Goal: Communication & Community: Answer question/provide support

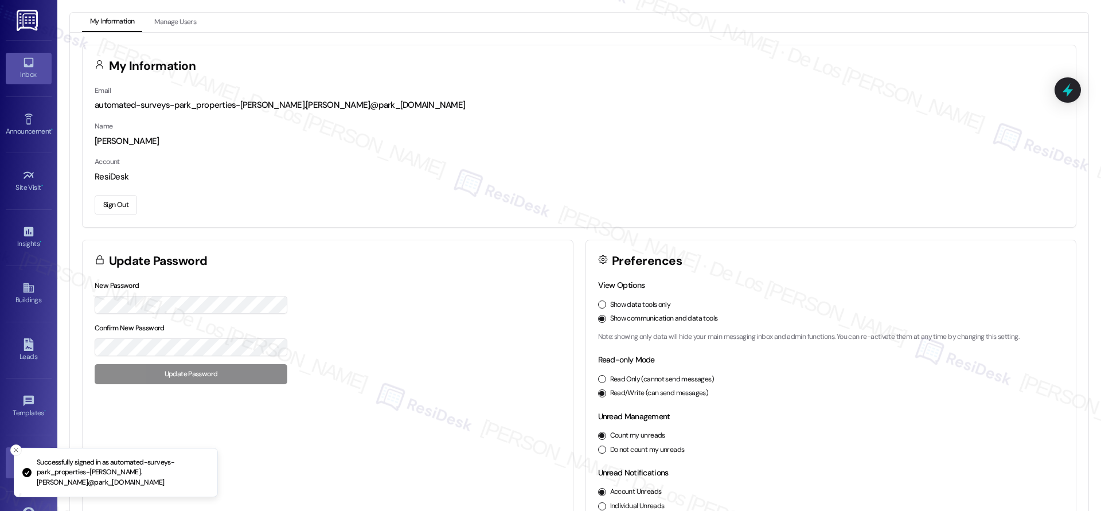
click at [28, 79] on div "Inbox" at bounding box center [28, 74] width 57 height 11
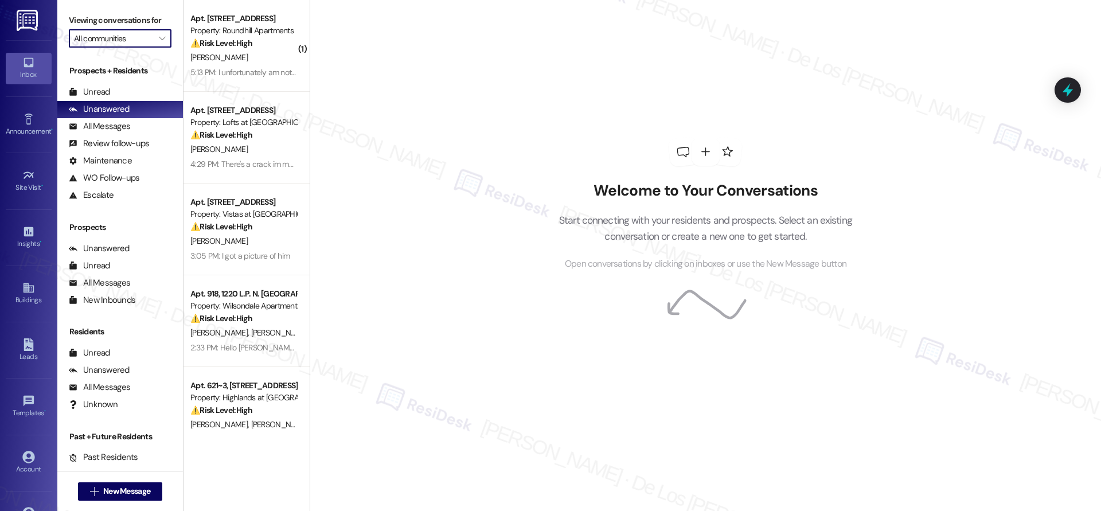
click at [138, 38] on input "All communities" at bounding box center [113, 38] width 79 height 18
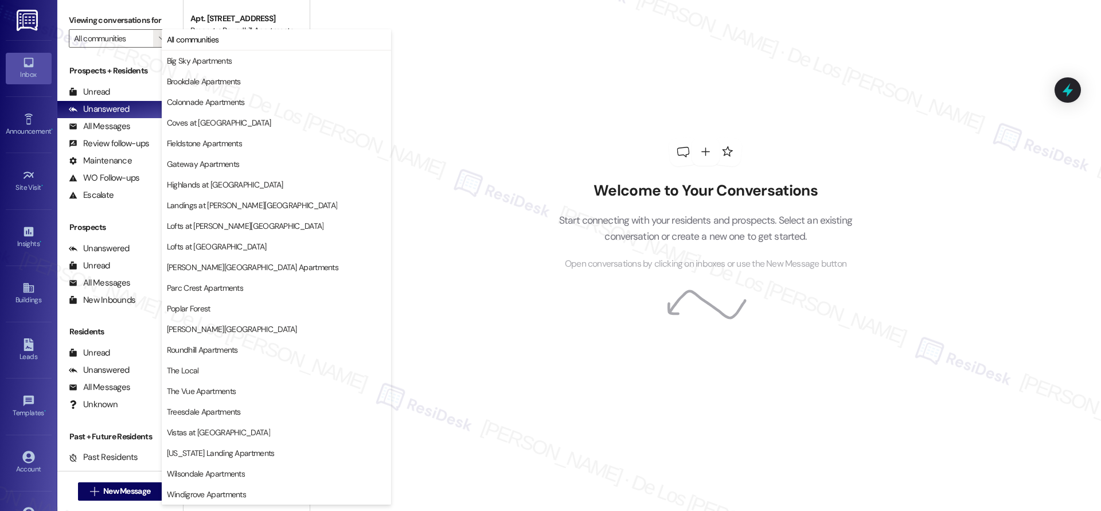
click at [542, 49] on div "Welcome to Your Conversations Start connecting with your residents and prospect…" at bounding box center [705, 204] width 344 height 409
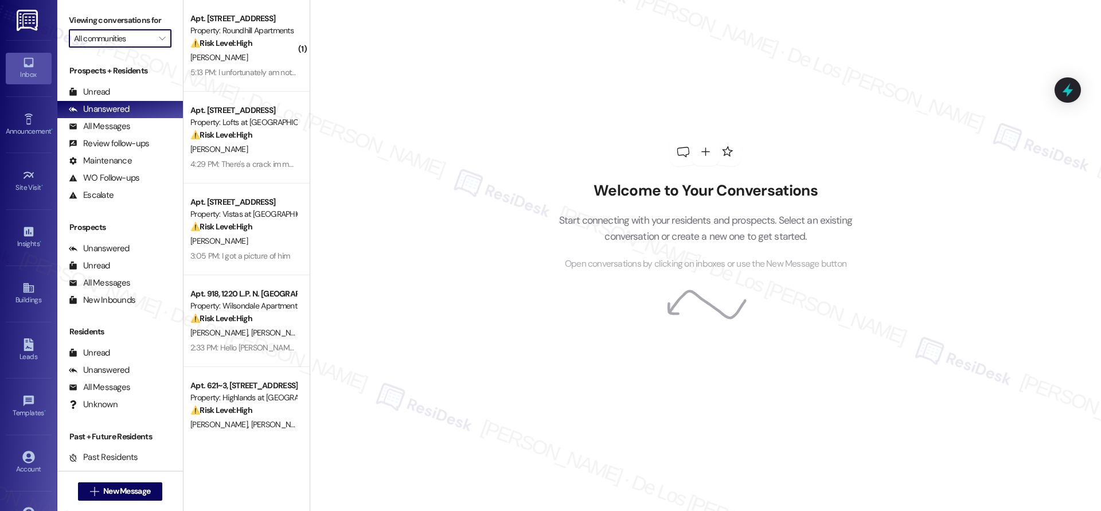
click at [136, 46] on input "All communities" at bounding box center [113, 38] width 79 height 18
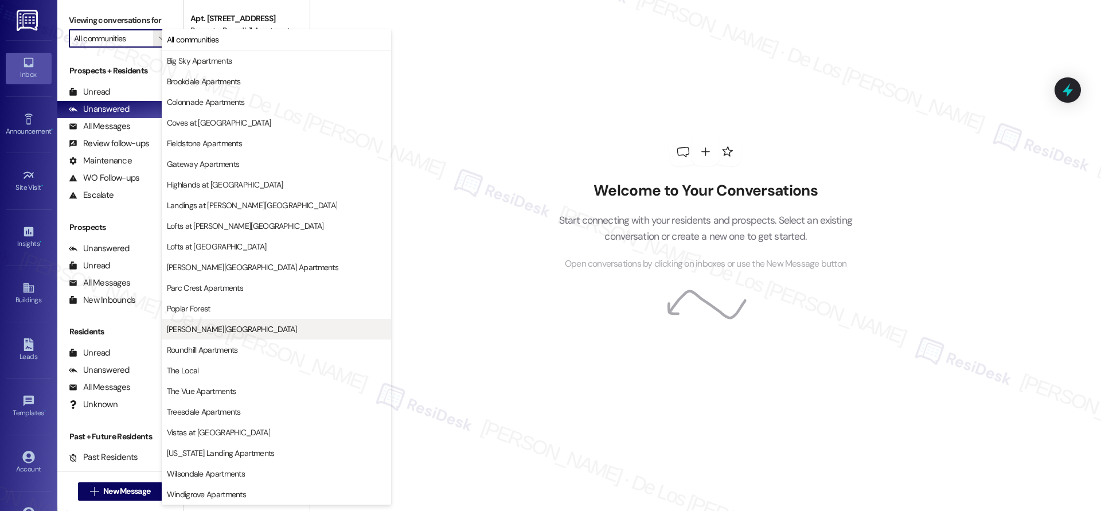
click at [262, 324] on span "Preston Lake Apartments" at bounding box center [276, 328] width 219 height 11
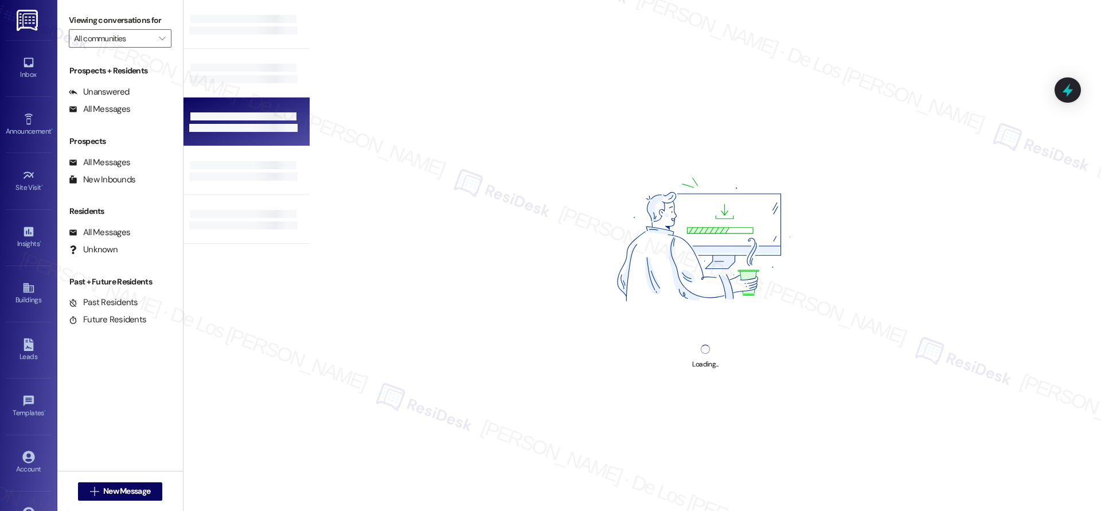
type input "Preston Lake Apartments"
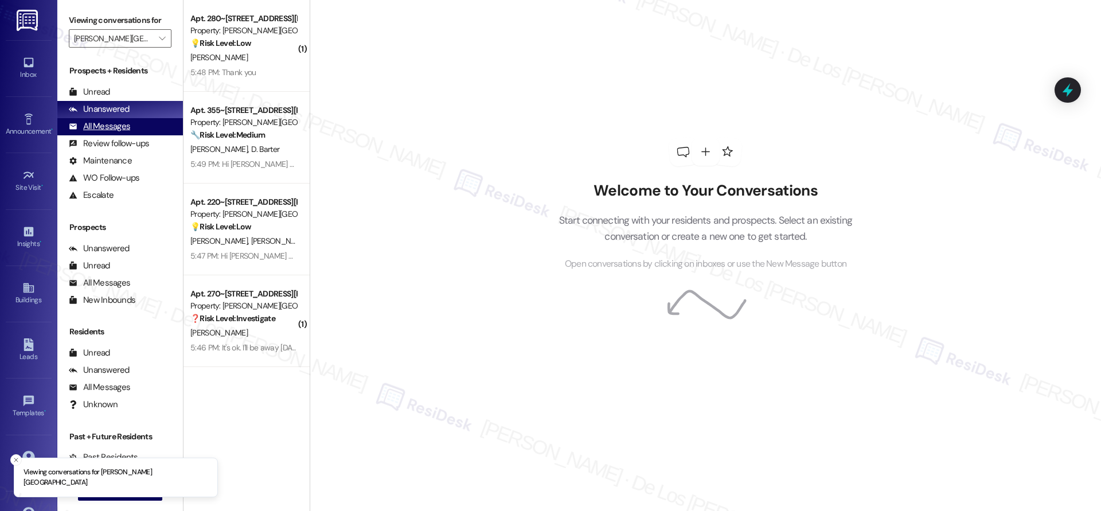
click at [149, 122] on div "All Messages (undefined)" at bounding box center [120, 126] width 126 height 17
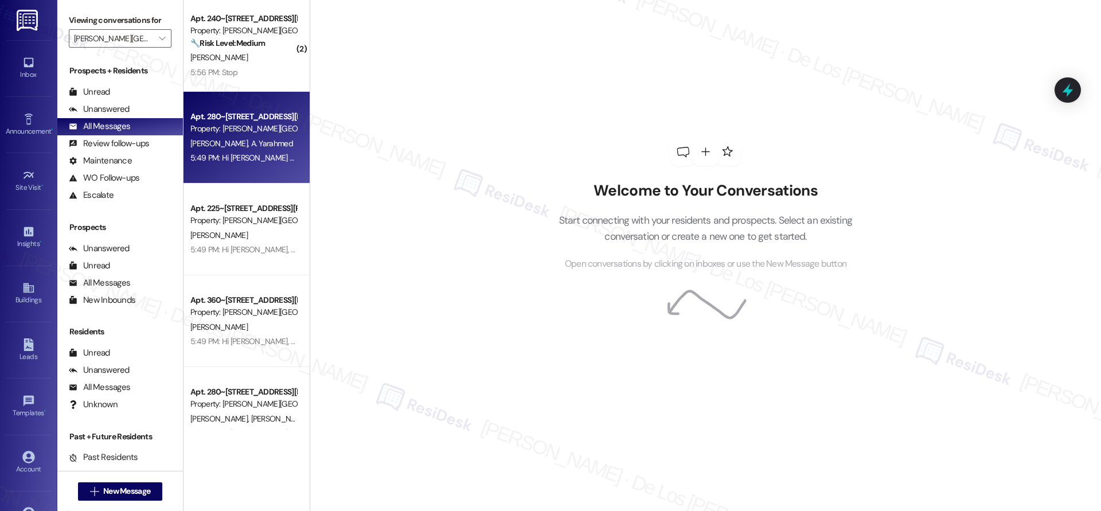
click at [257, 136] on div "B. Qadir A. Yarahmed" at bounding box center [243, 143] width 108 height 14
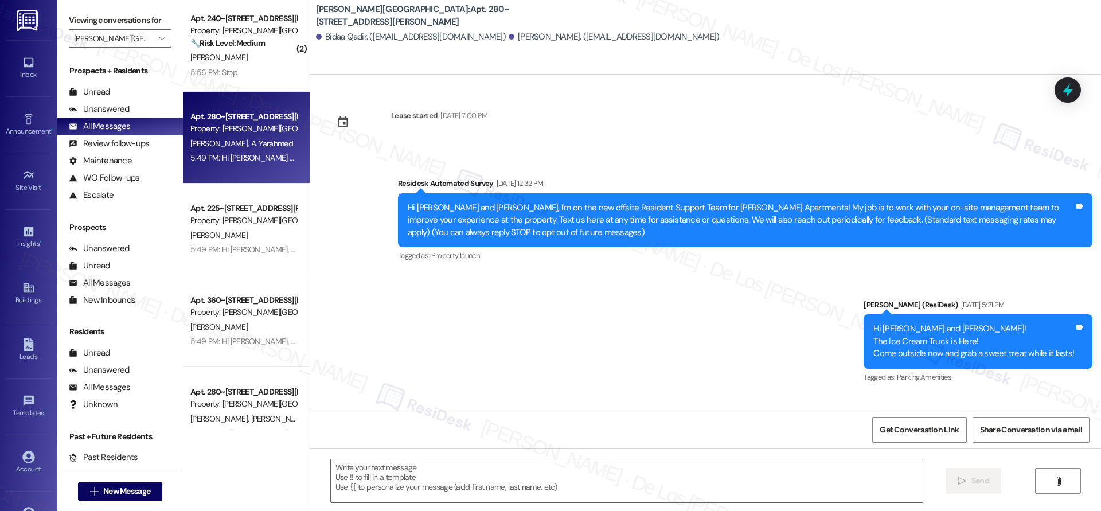
type textarea "Fetching suggested responses. Please feel free to read through the conversation…"
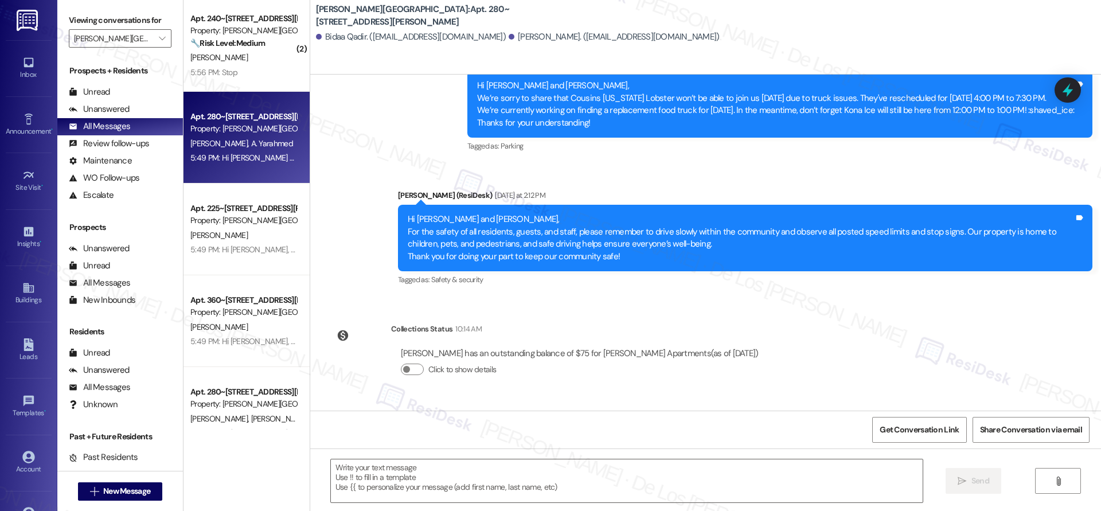
scroll to position [1505, 0]
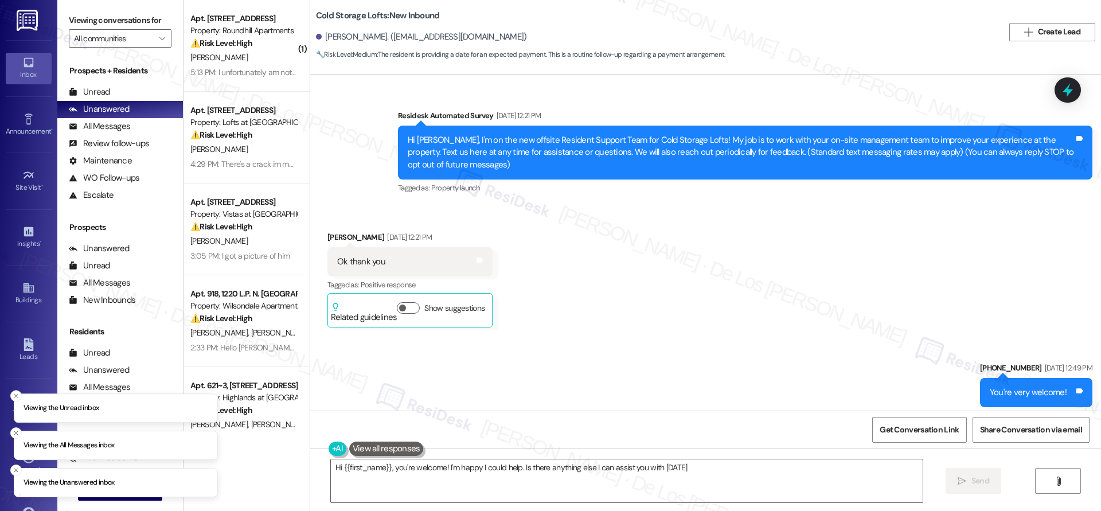
type textarea "Hi {{first_name}}, you're welcome! I'm happy I could help. Is there anything el…"
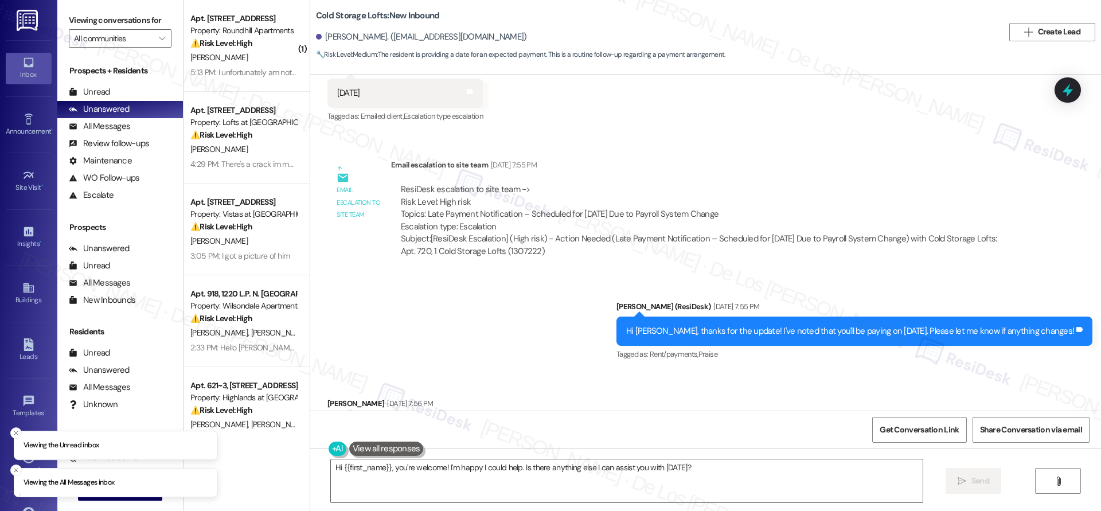
scroll to position [17534, 0]
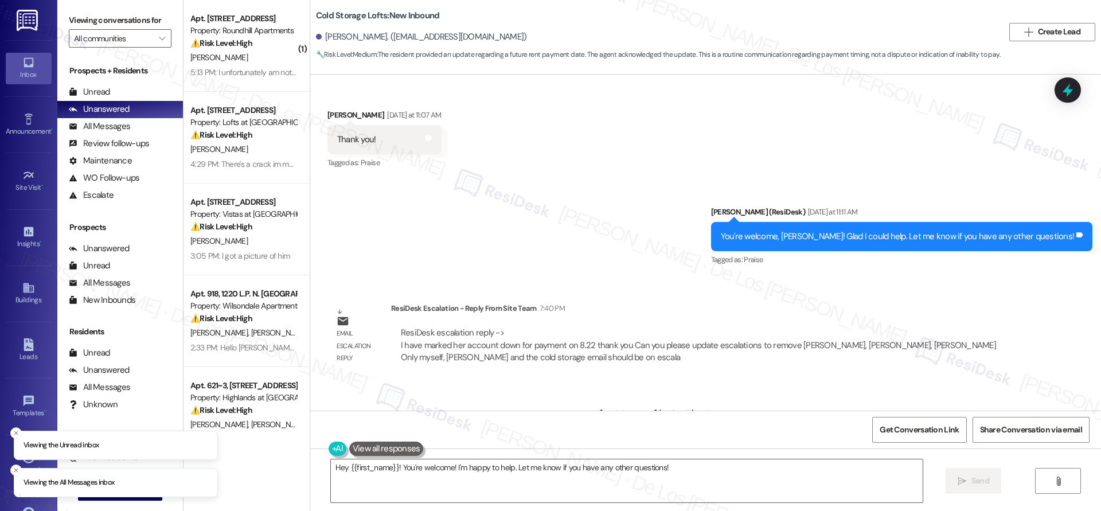
scroll to position [15443, 0]
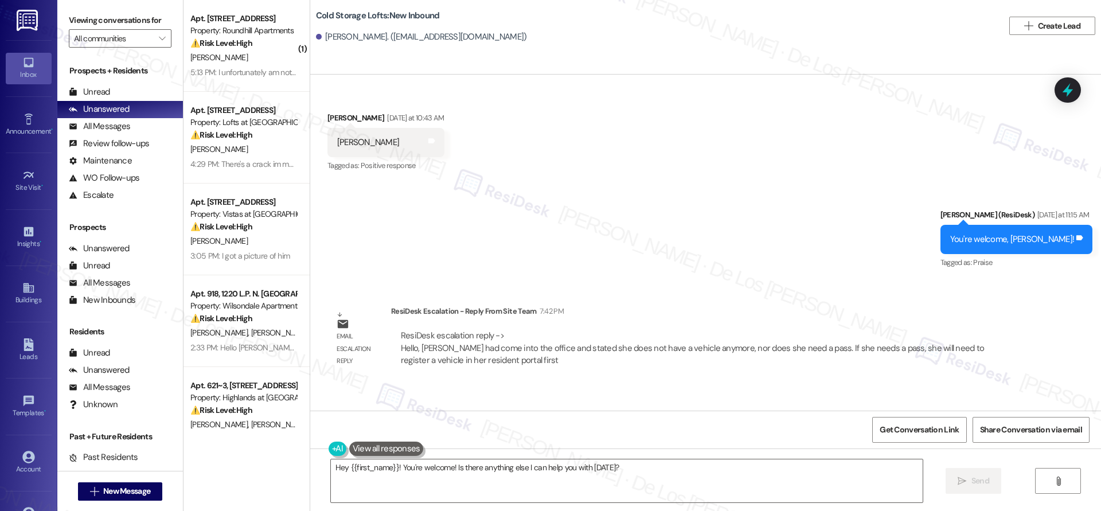
scroll to position [11238, 0]
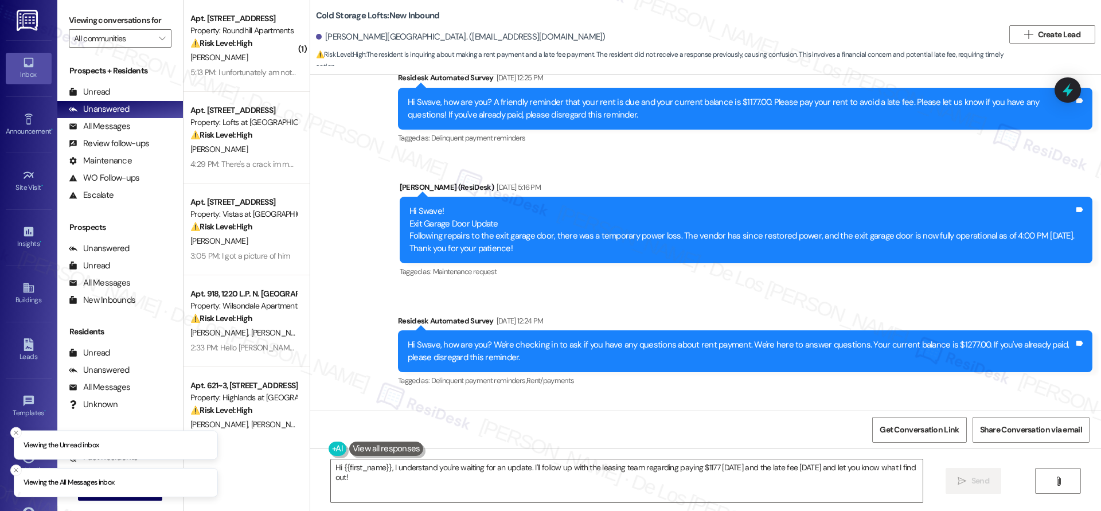
scroll to position [13862, 0]
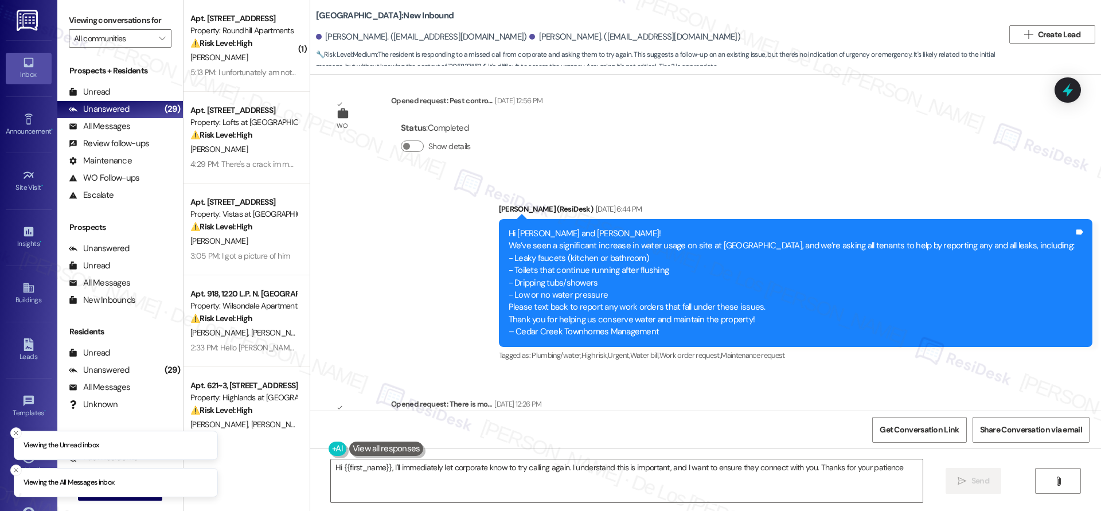
type textarea "Hi {{first_name}}, I'll immediately let corporate know to try calling again. I …"
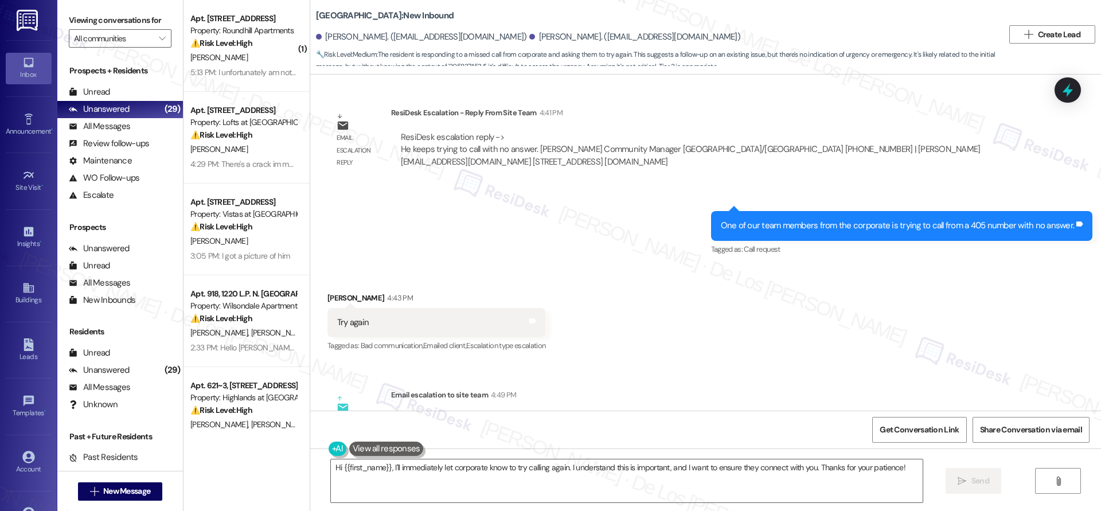
scroll to position [9252, 0]
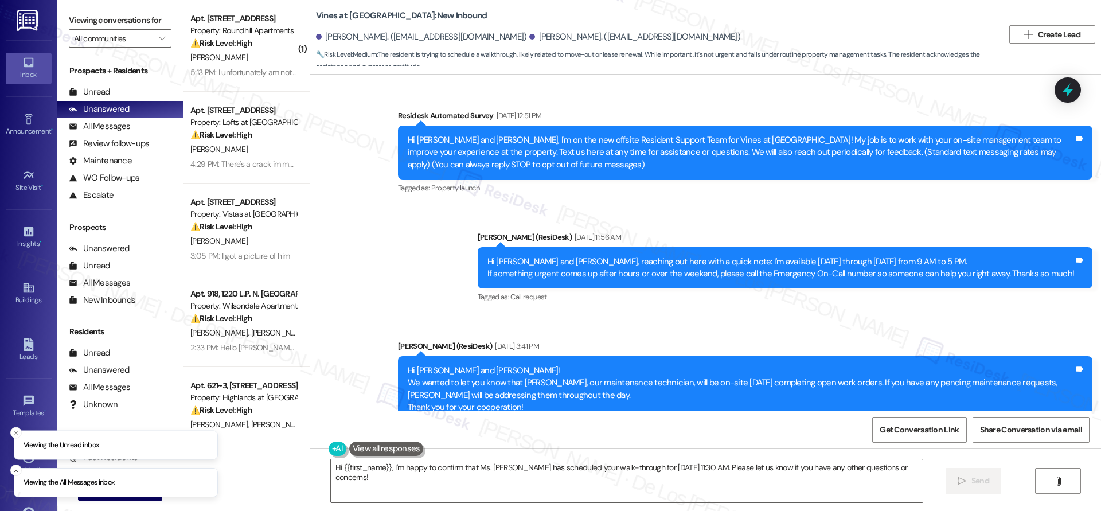
scroll to position [5812, 0]
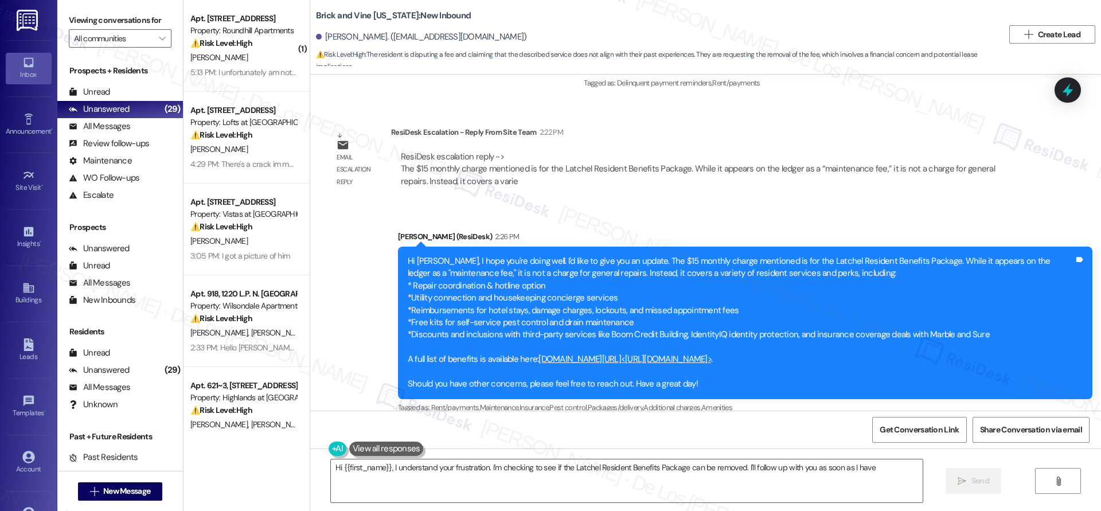
scroll to position [8654, 0]
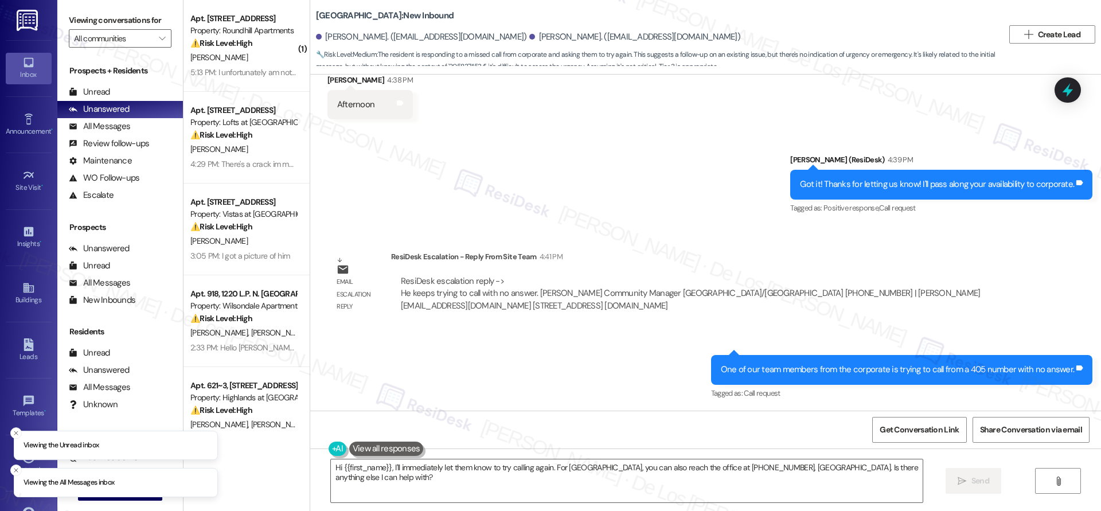
scroll to position [9252, 0]
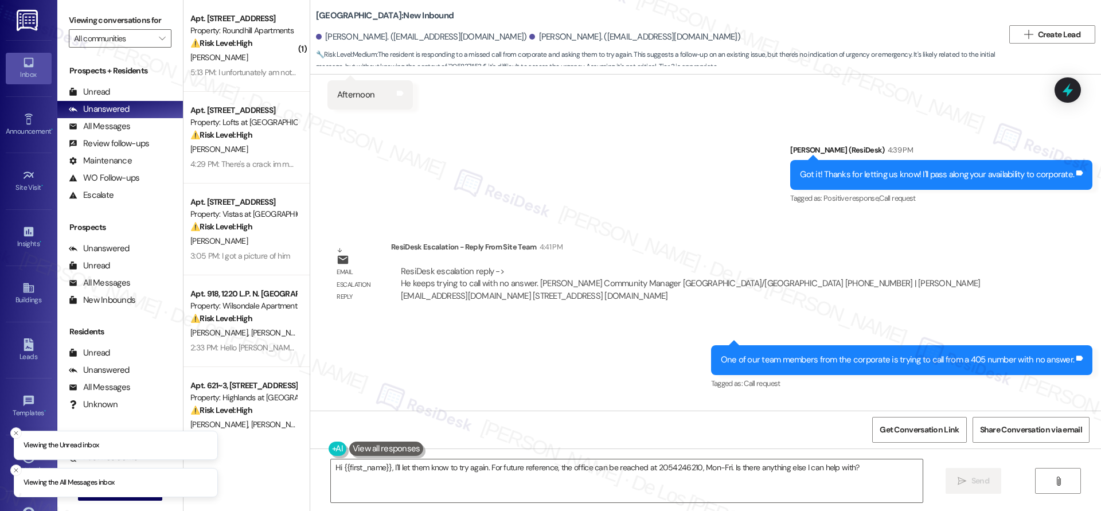
scroll to position [9252, 0]
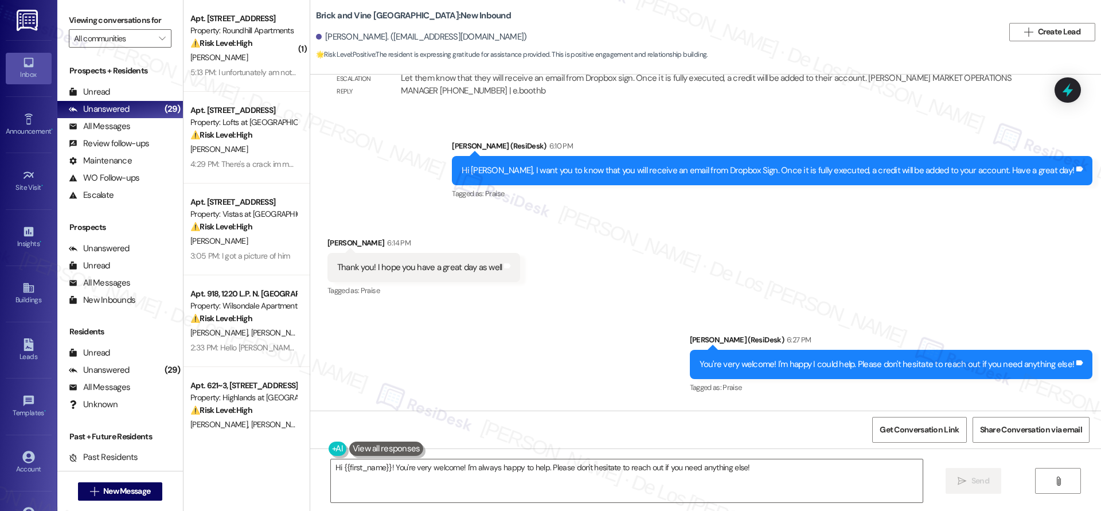
scroll to position [2156, 0]
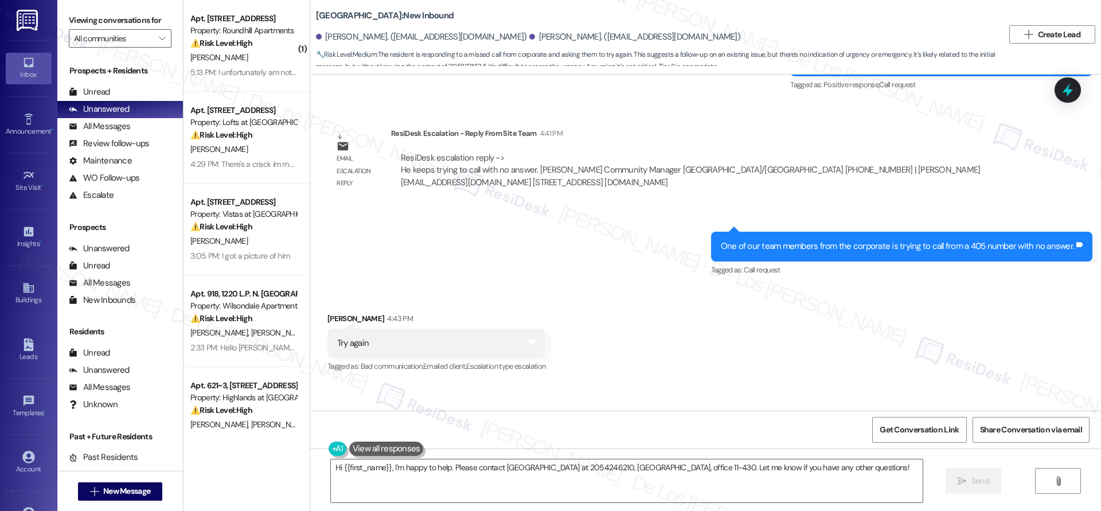
scroll to position [9252, 0]
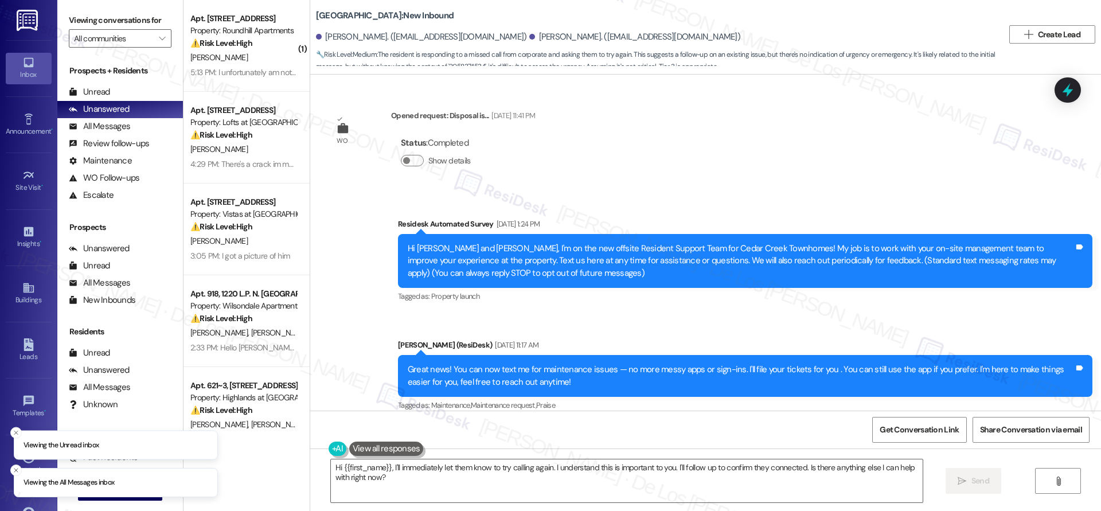
scroll to position [9252, 0]
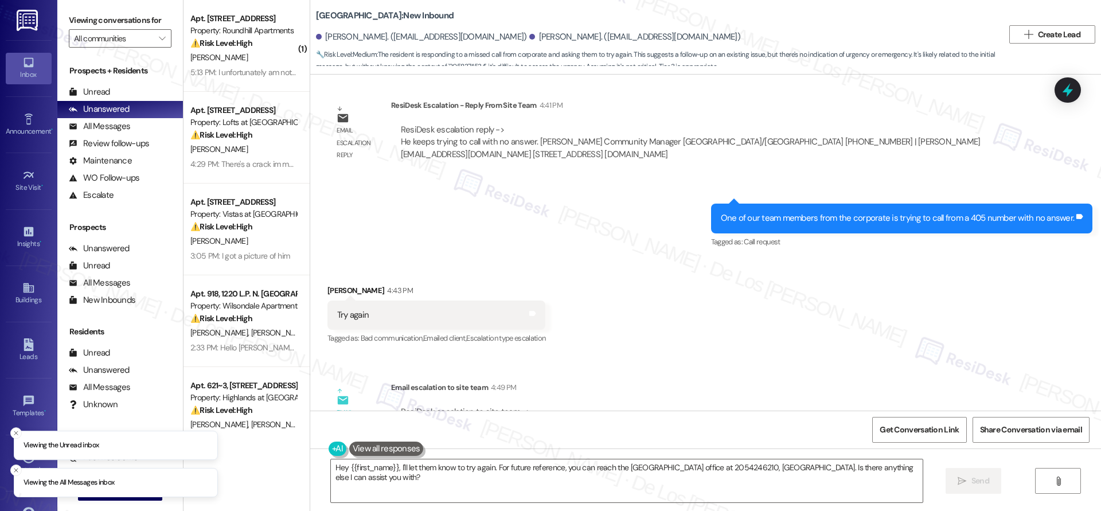
scroll to position [9004, 0]
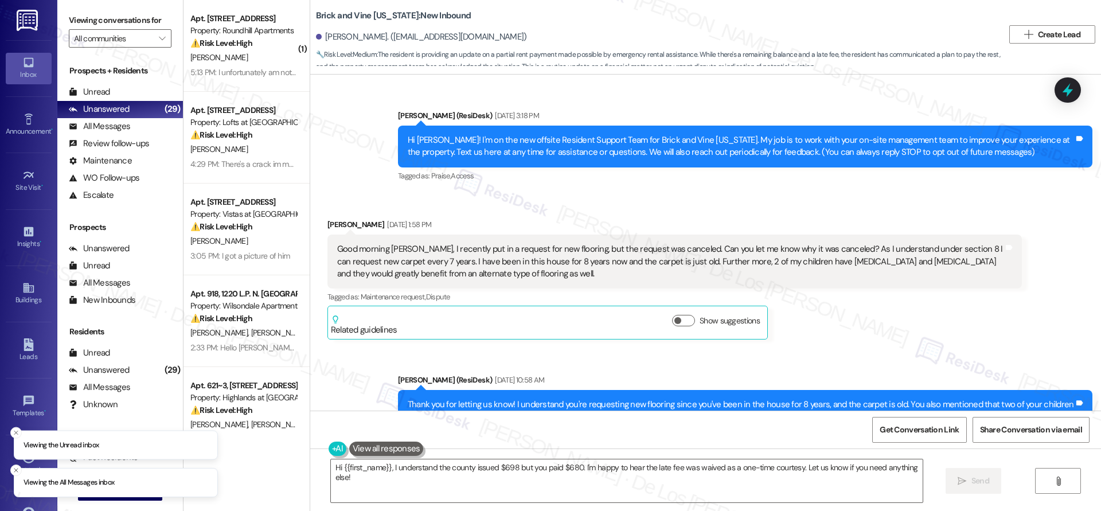
scroll to position [11465, 0]
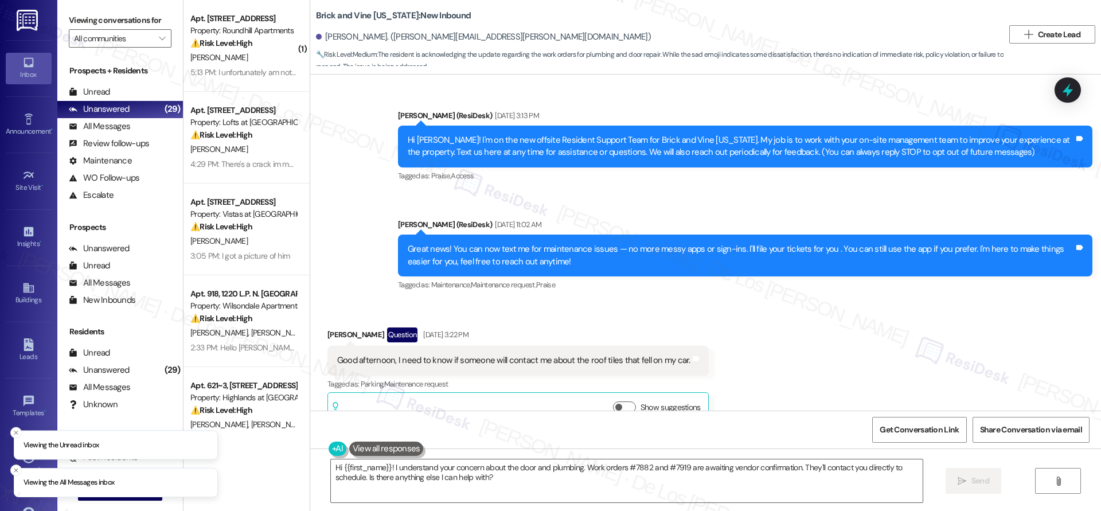
scroll to position [15165, 0]
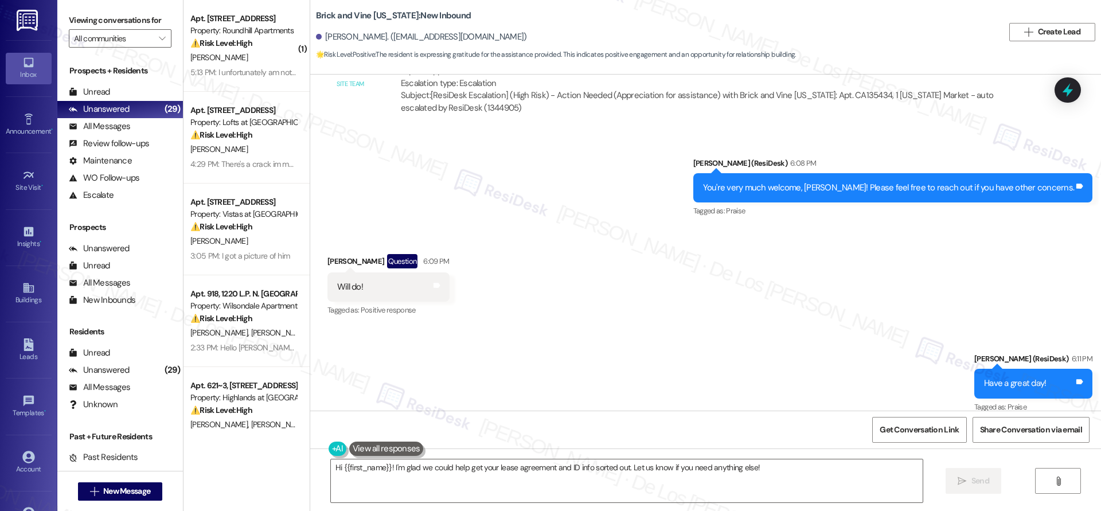
scroll to position [2358, 0]
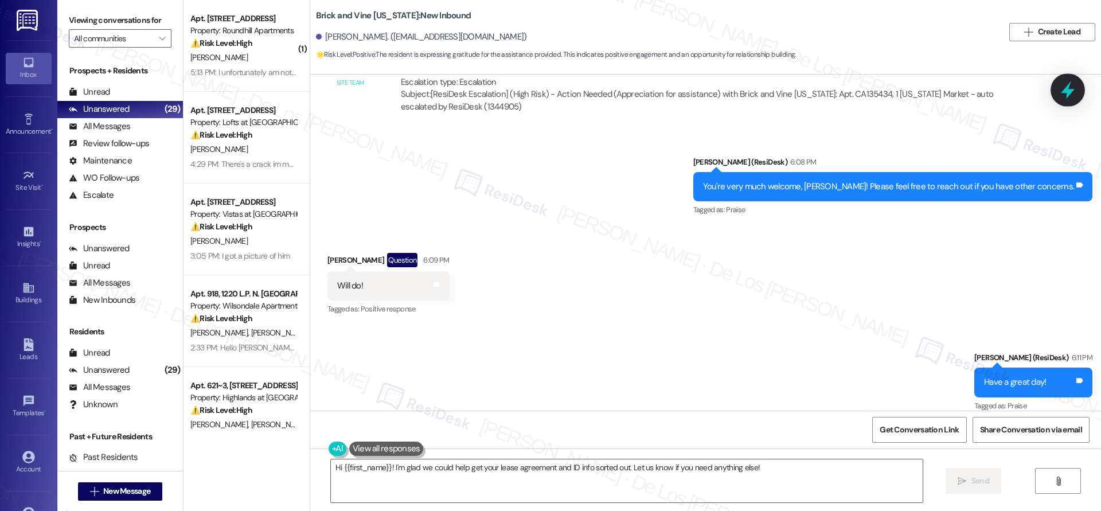
click at [1059, 85] on icon at bounding box center [1067, 89] width 19 height 19
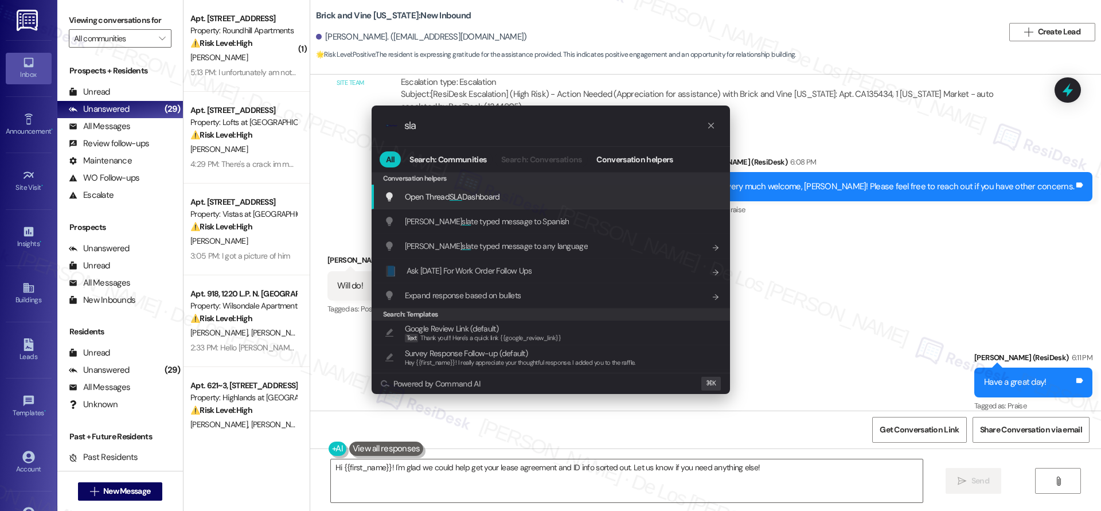
type input "sla"
click at [559, 194] on div "Open Thread SLA Dashboard Add shortcut" at bounding box center [551, 196] width 335 height 13
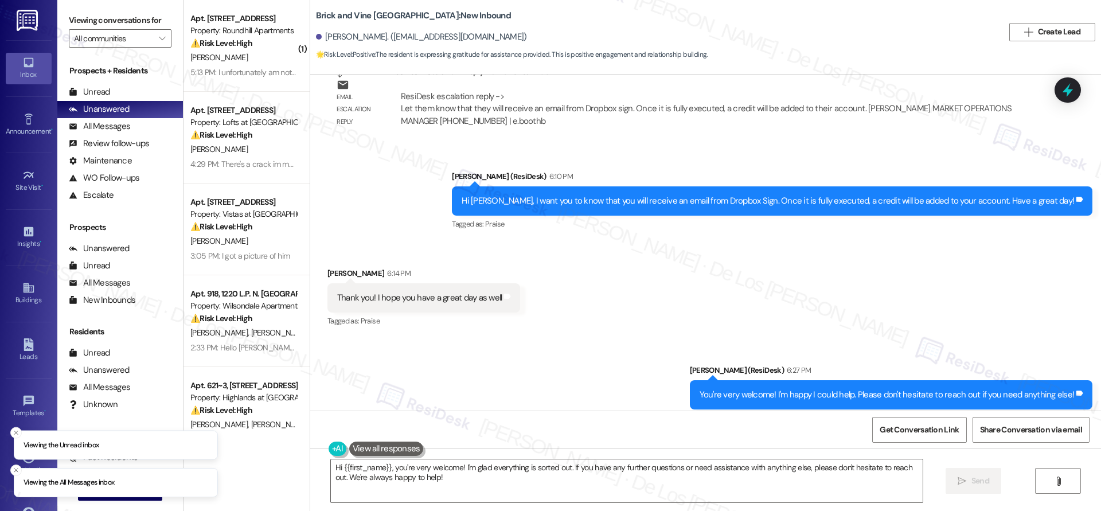
scroll to position [1967, 0]
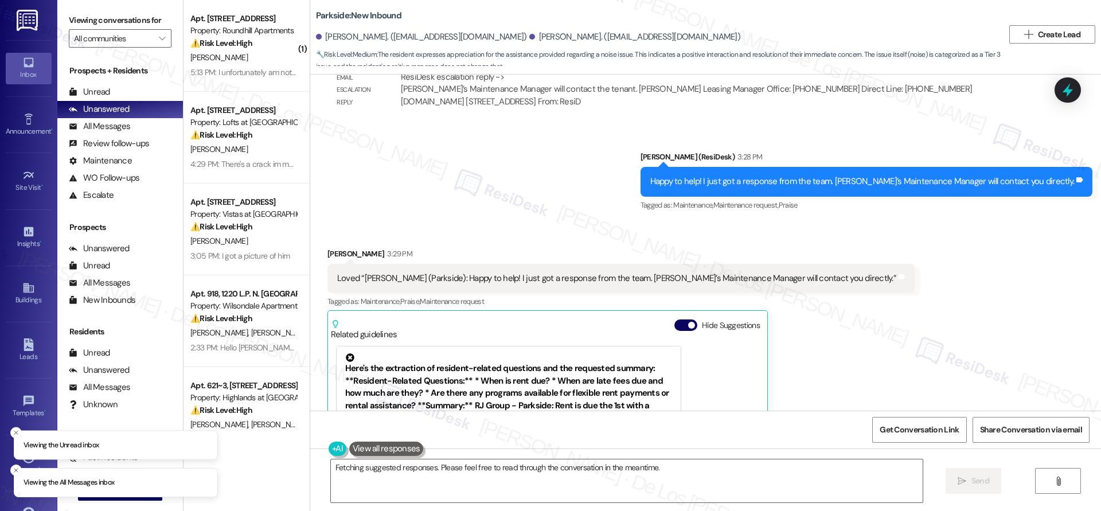
scroll to position [11681, 0]
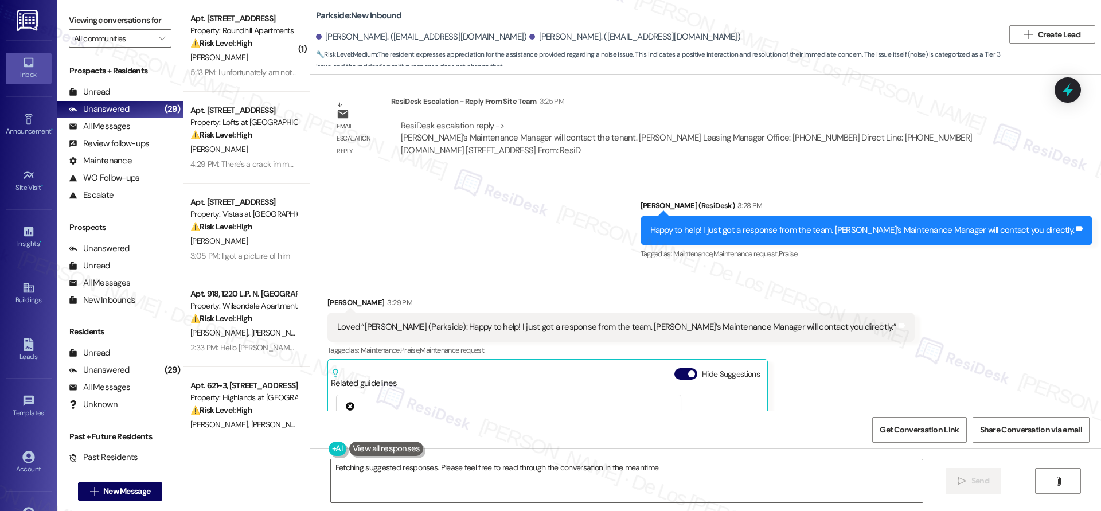
click at [543, 211] on div "Sent via SMS Sarah (ResiDesk) 3:28 PM Happy to help! I just got a response from…" at bounding box center [705, 222] width 791 height 97
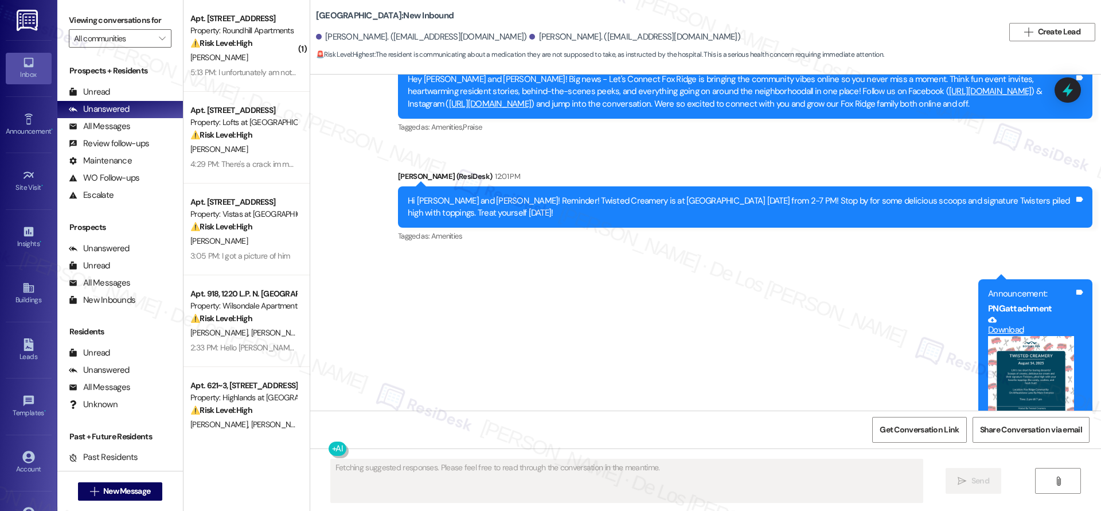
scroll to position [13087, 0]
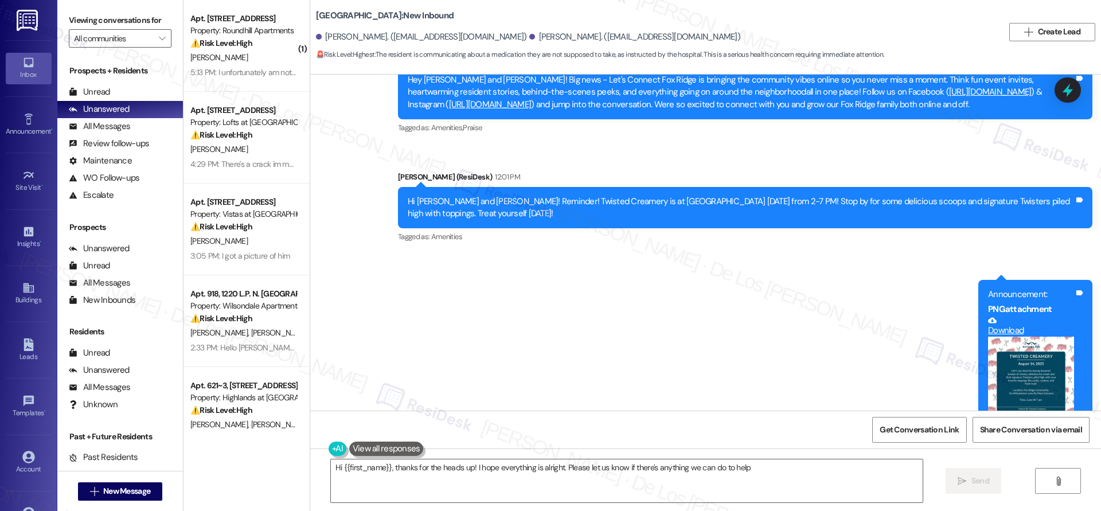
type textarea "Hi {{first_name}}, thanks for the heads up! I hope everything is alright. Pleas…"
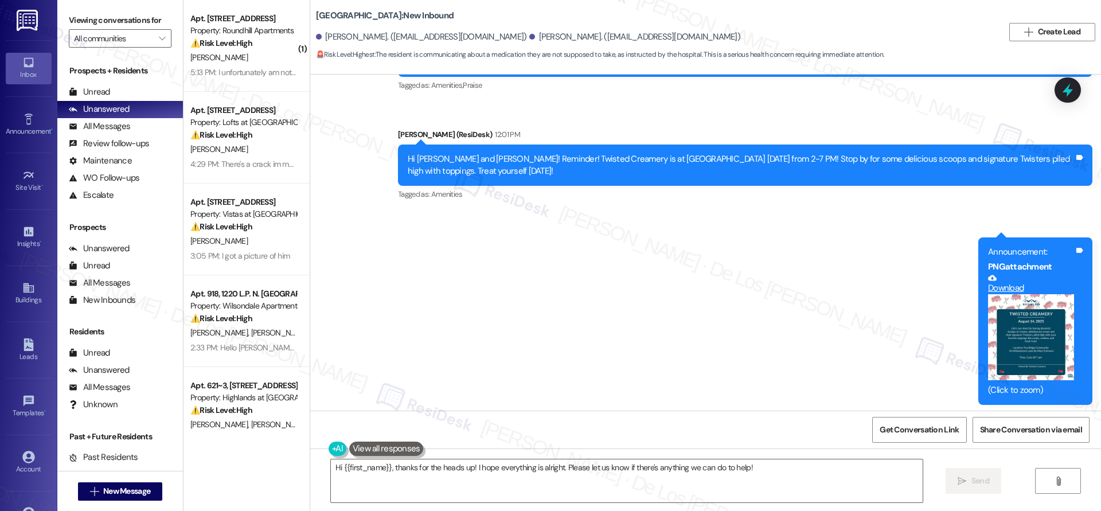
scroll to position [13138, 0]
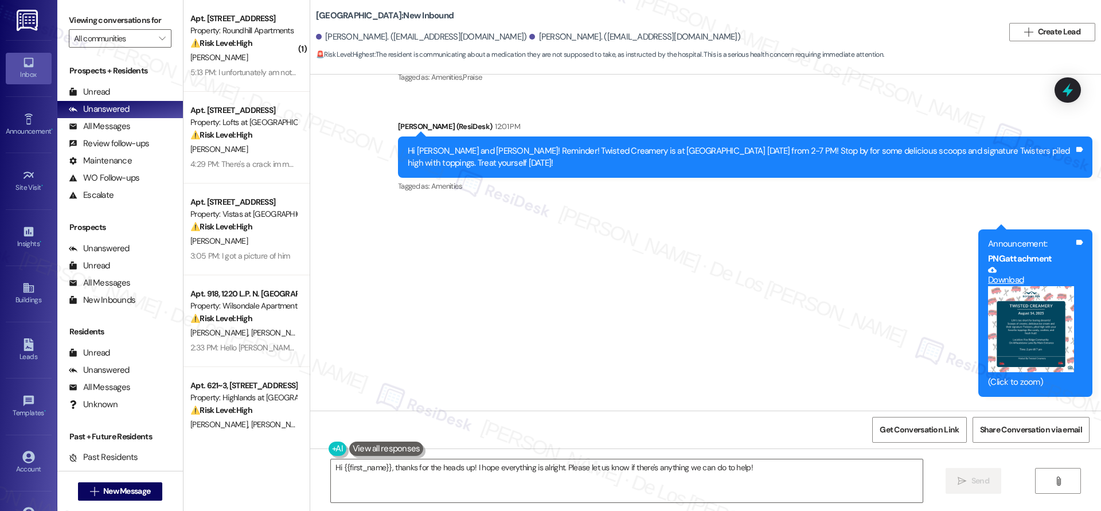
click at [1023, 286] on button "Zoom image" at bounding box center [1031, 329] width 86 height 86
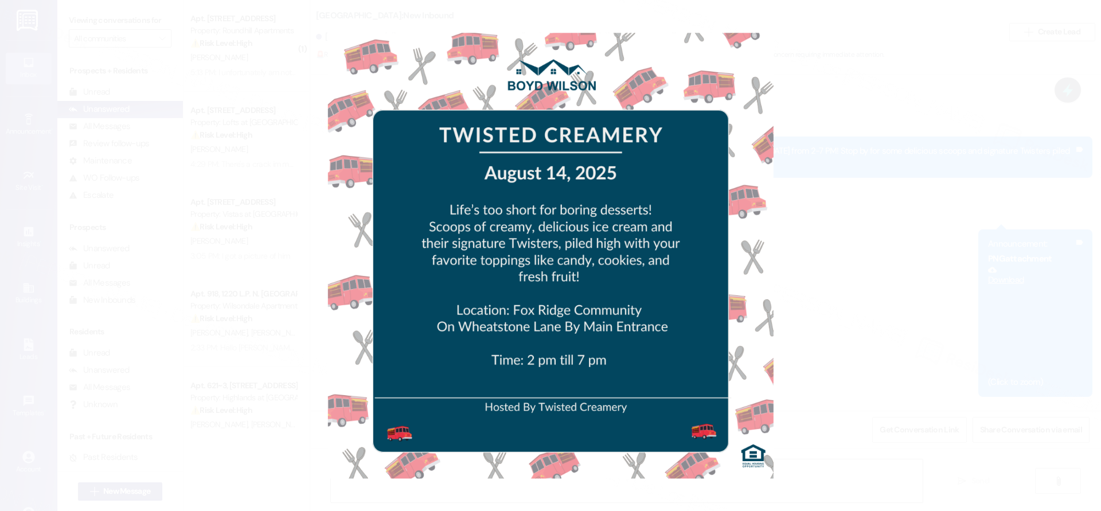
click at [985, 210] on button "Unzoom image" at bounding box center [550, 255] width 1101 height 511
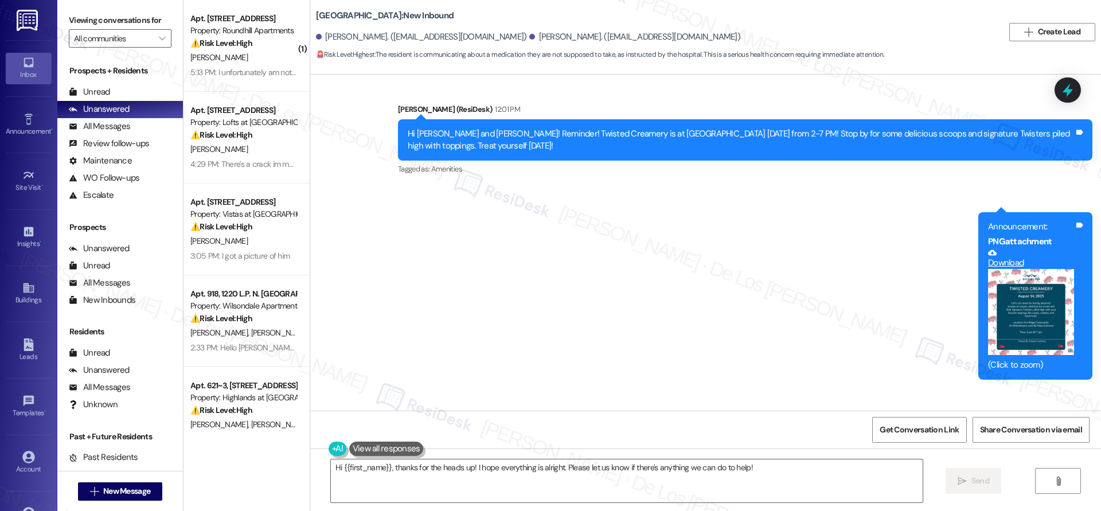
scroll to position [13172, 0]
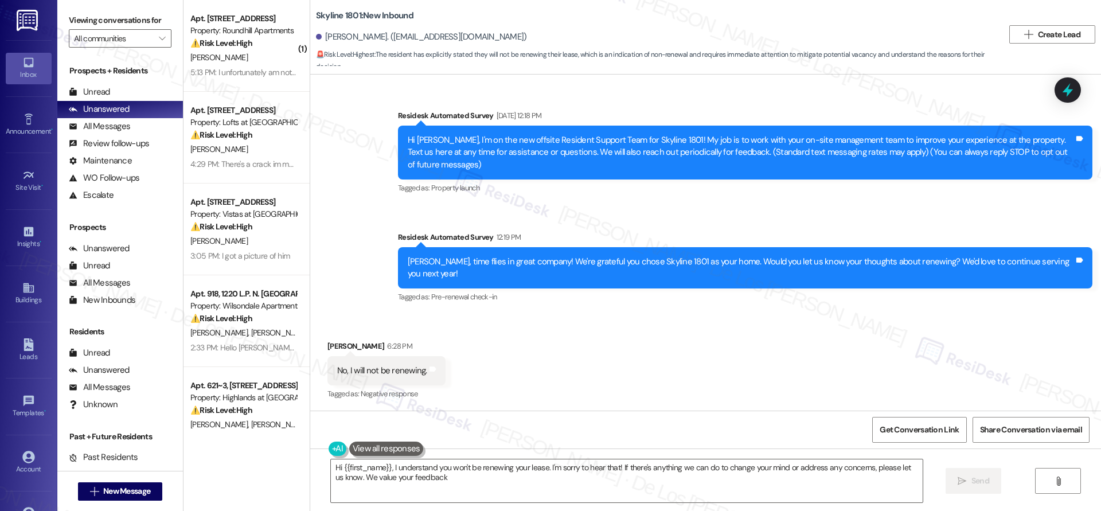
type textarea "Hi {{first_name}}, I understand you won't be renewing your lease. I'm sorry to …"
